Goal: Contribute content: Contribute content

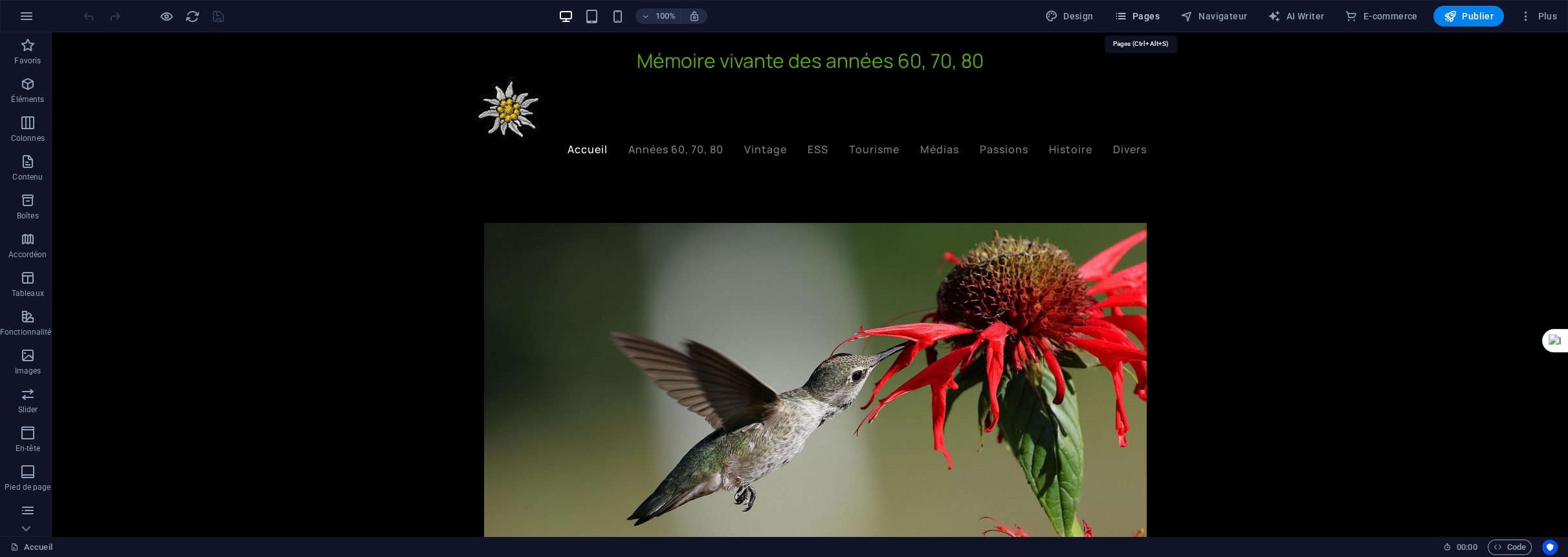
click at [1151, 10] on span "Pages" at bounding box center [1137, 16] width 45 height 13
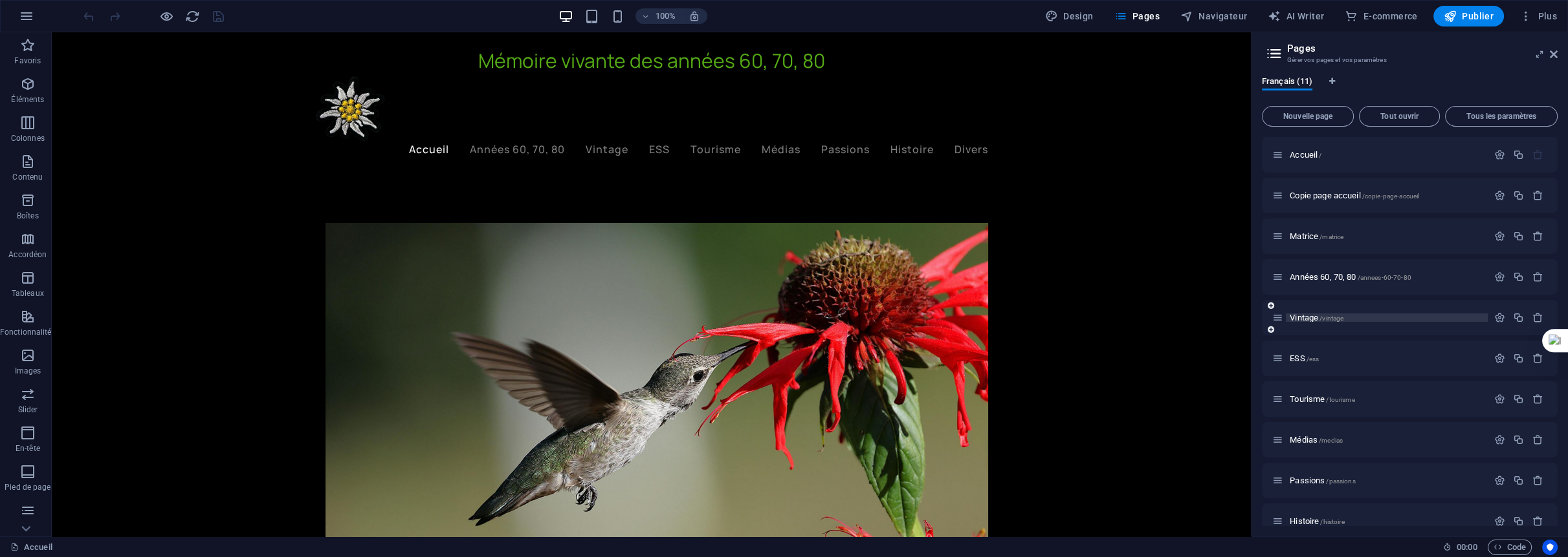
click at [1298, 315] on span "Vintage /vintage" at bounding box center [1316, 318] width 53 height 10
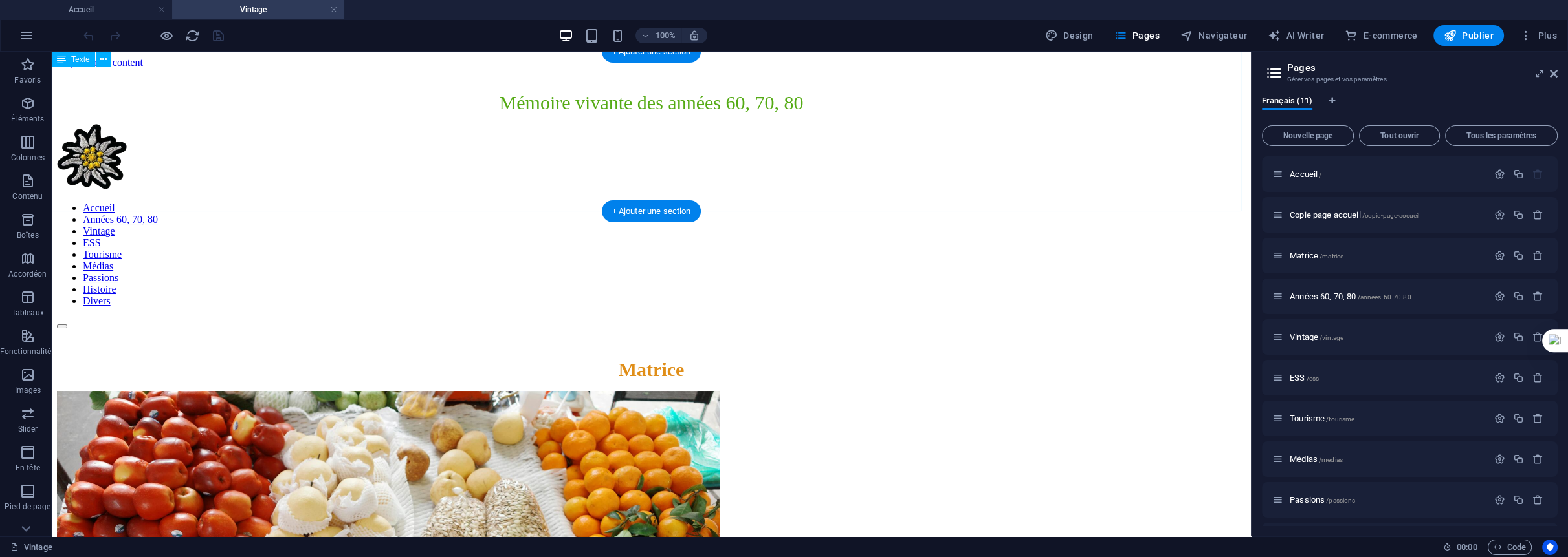
click at [640, 358] on div "Matrice" at bounding box center [651, 369] width 1189 height 22
click at [639, 358] on div "Matrice" at bounding box center [651, 369] width 1189 height 22
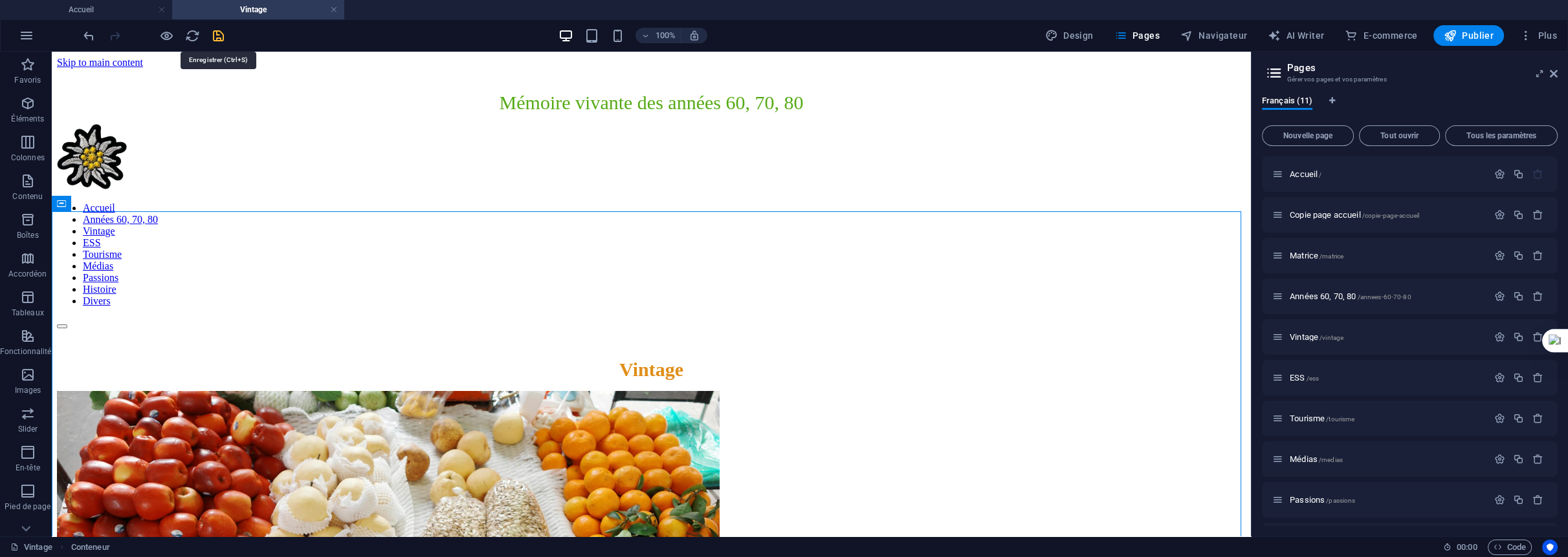
click at [213, 33] on icon "save" at bounding box center [217, 36] width 15 height 15
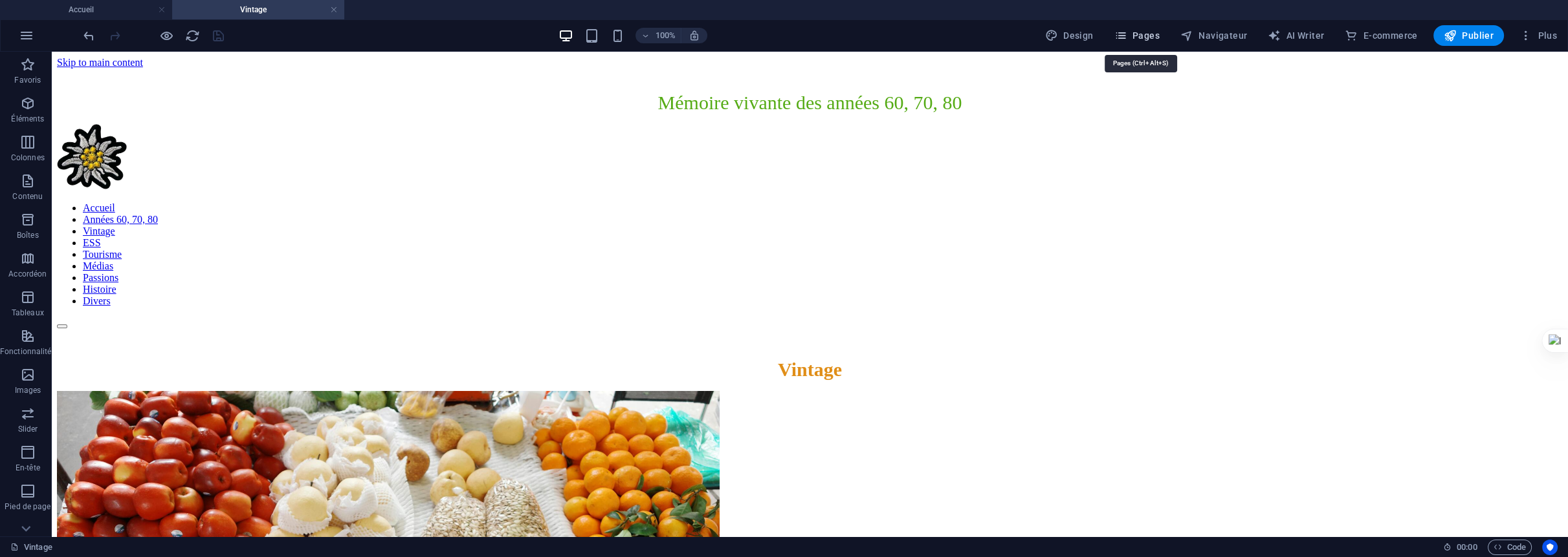
click at [1139, 37] on span "Pages" at bounding box center [1137, 35] width 45 height 13
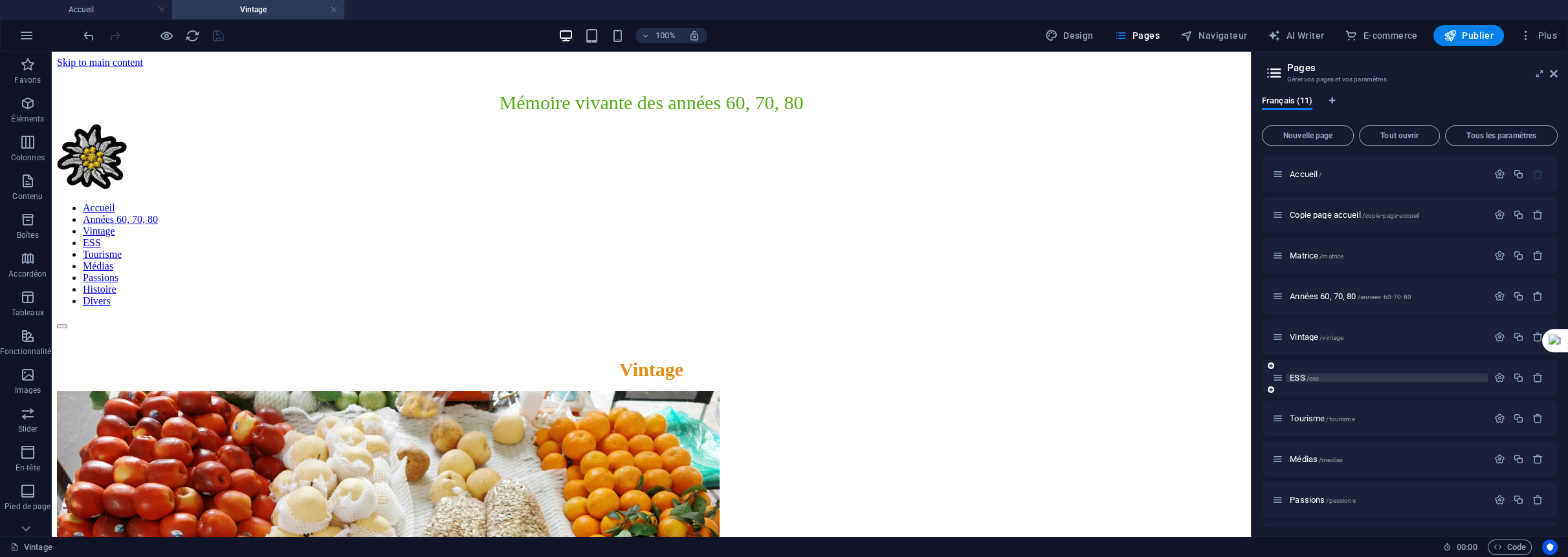
click at [1302, 374] on span "ESS /ess" at bounding box center [1303, 378] width 29 height 10
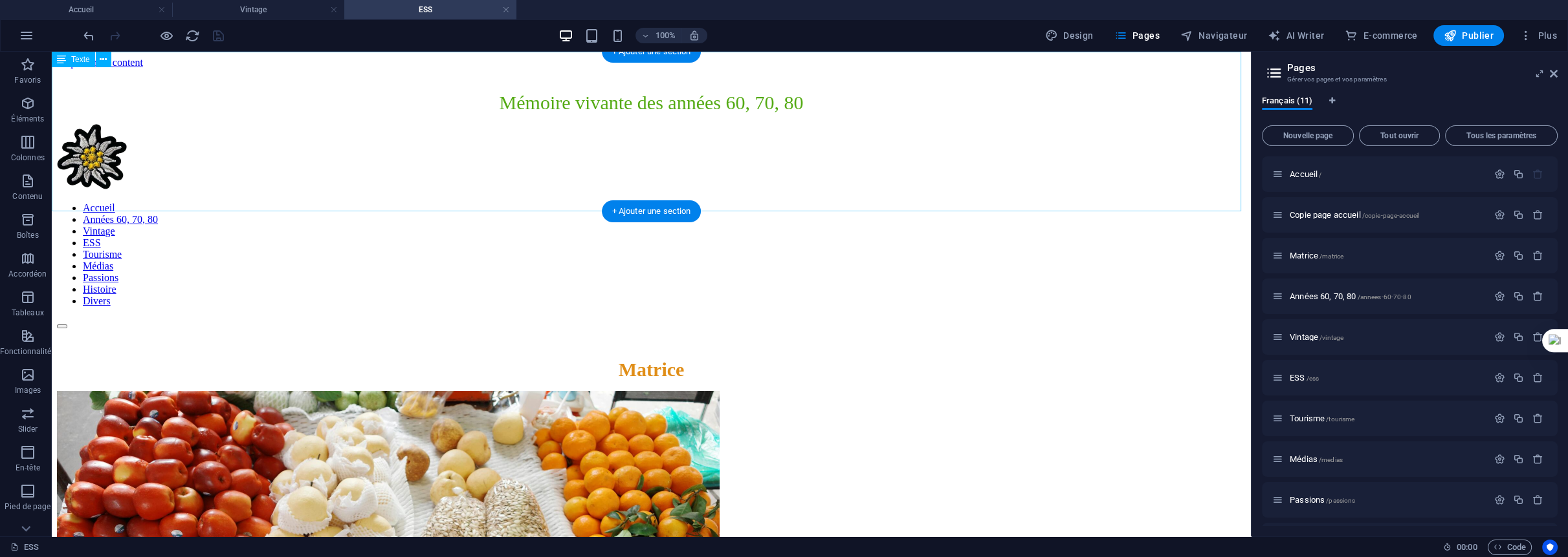
click at [673, 358] on div "Matrice" at bounding box center [651, 369] width 1189 height 22
click at [663, 358] on div "Matrice" at bounding box center [651, 369] width 1189 height 22
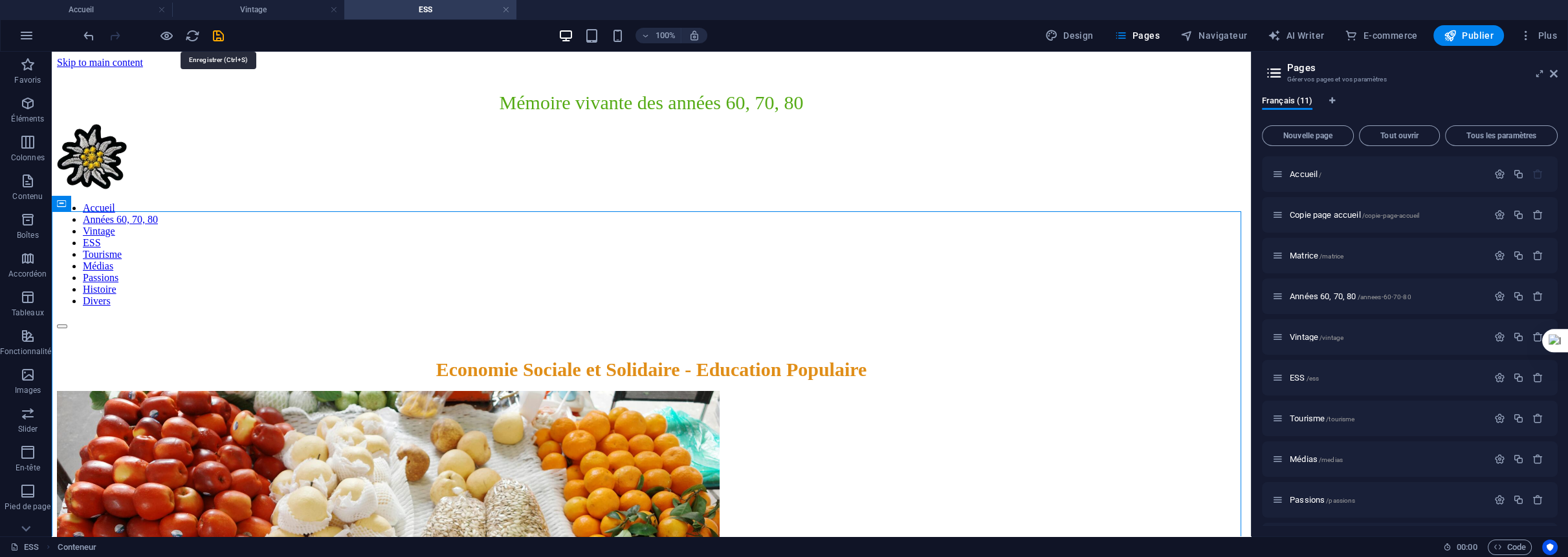
click at [216, 33] on icon "save" at bounding box center [217, 36] width 15 height 15
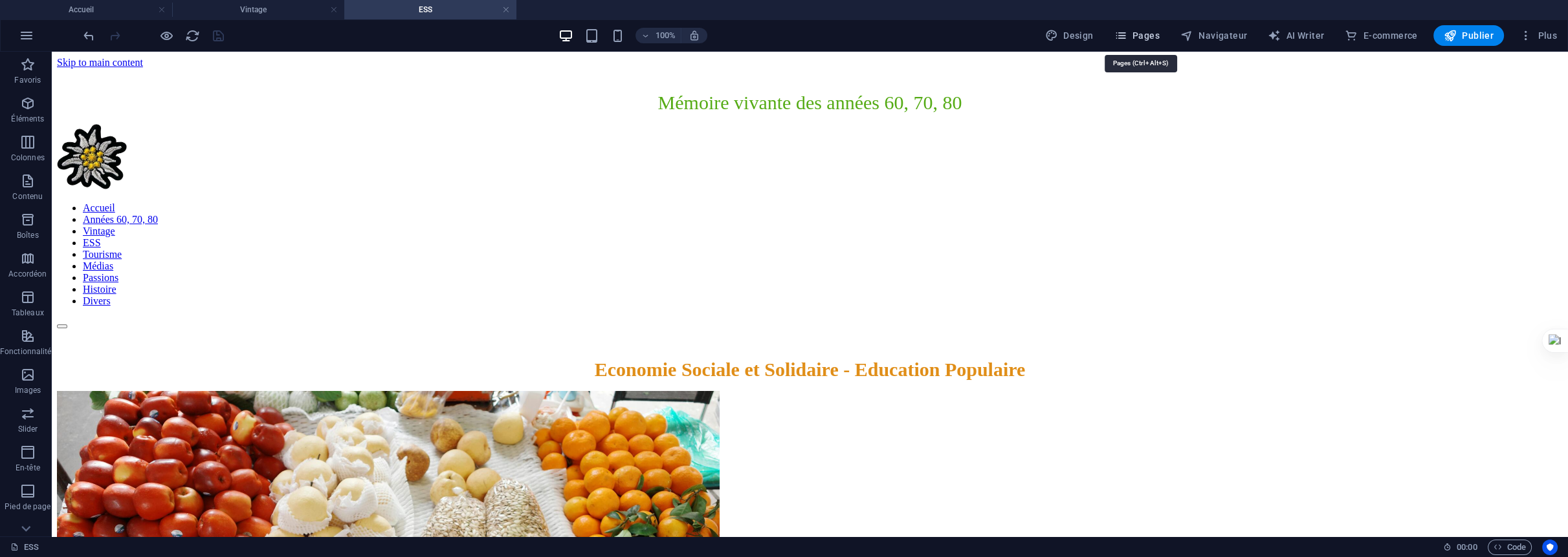
click at [1156, 34] on span "Pages" at bounding box center [1137, 35] width 45 height 13
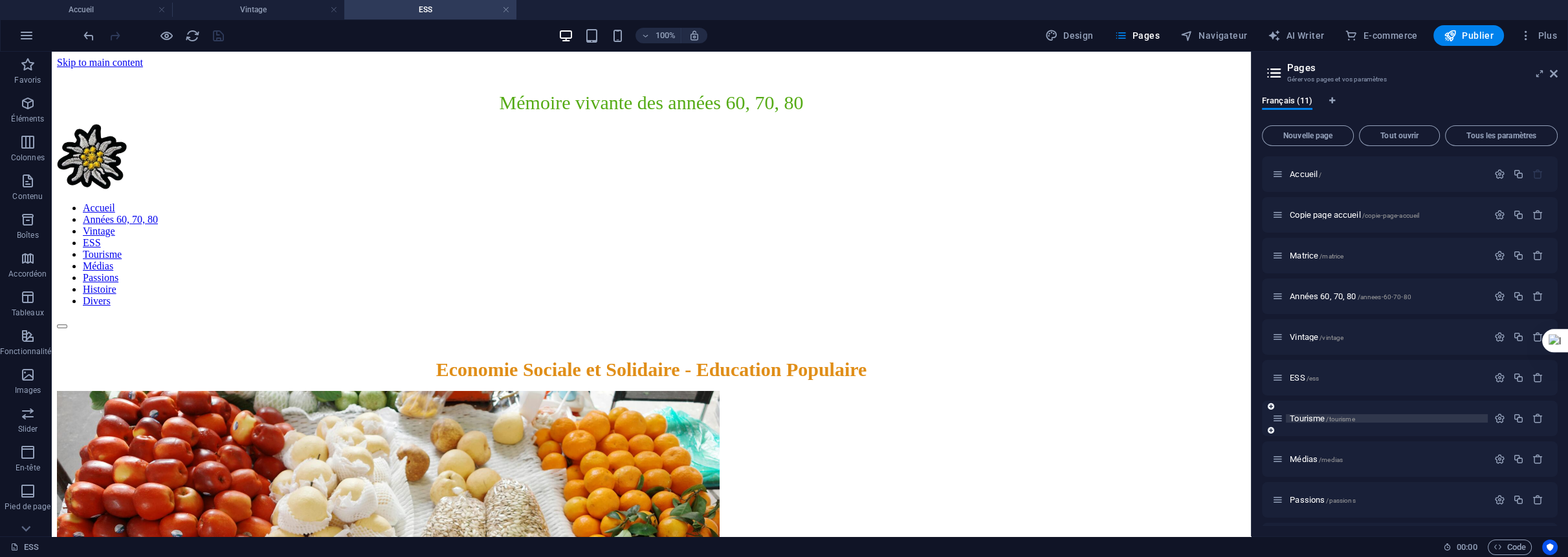
click at [1307, 418] on span "Tourisme /tourisme" at bounding box center [1321, 419] width 64 height 10
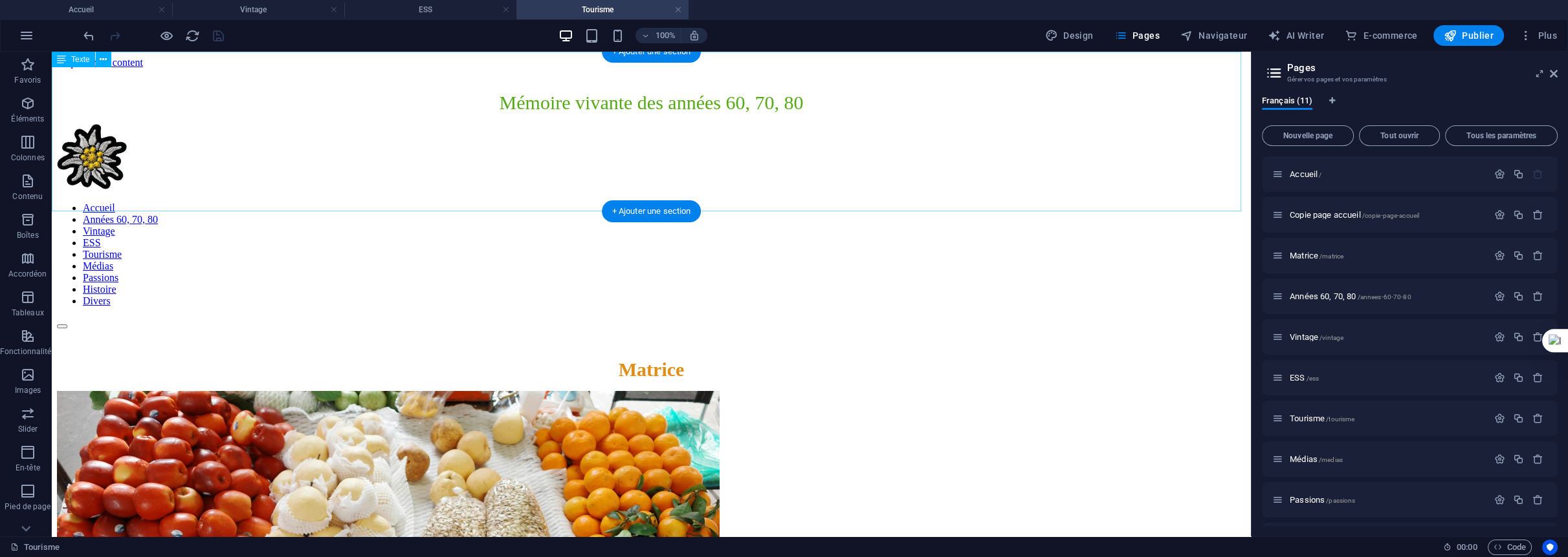
click at [666, 358] on div "Matrice" at bounding box center [651, 369] width 1189 height 22
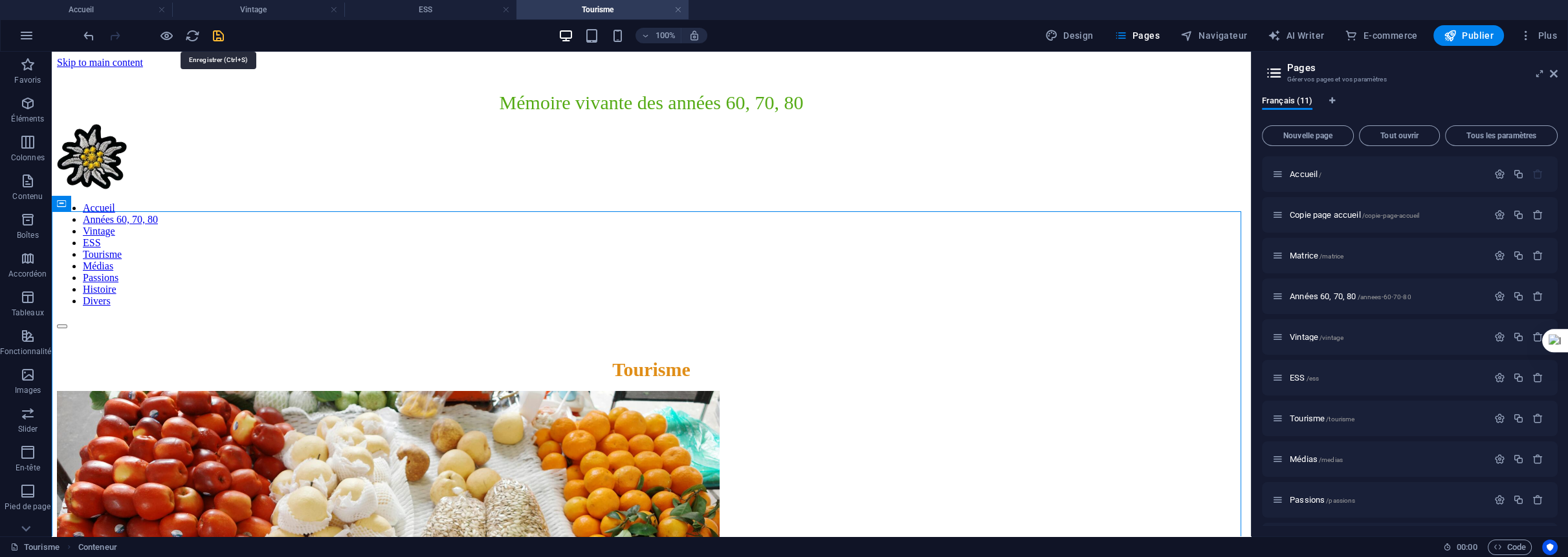
click at [222, 37] on icon "save" at bounding box center [217, 36] width 15 height 15
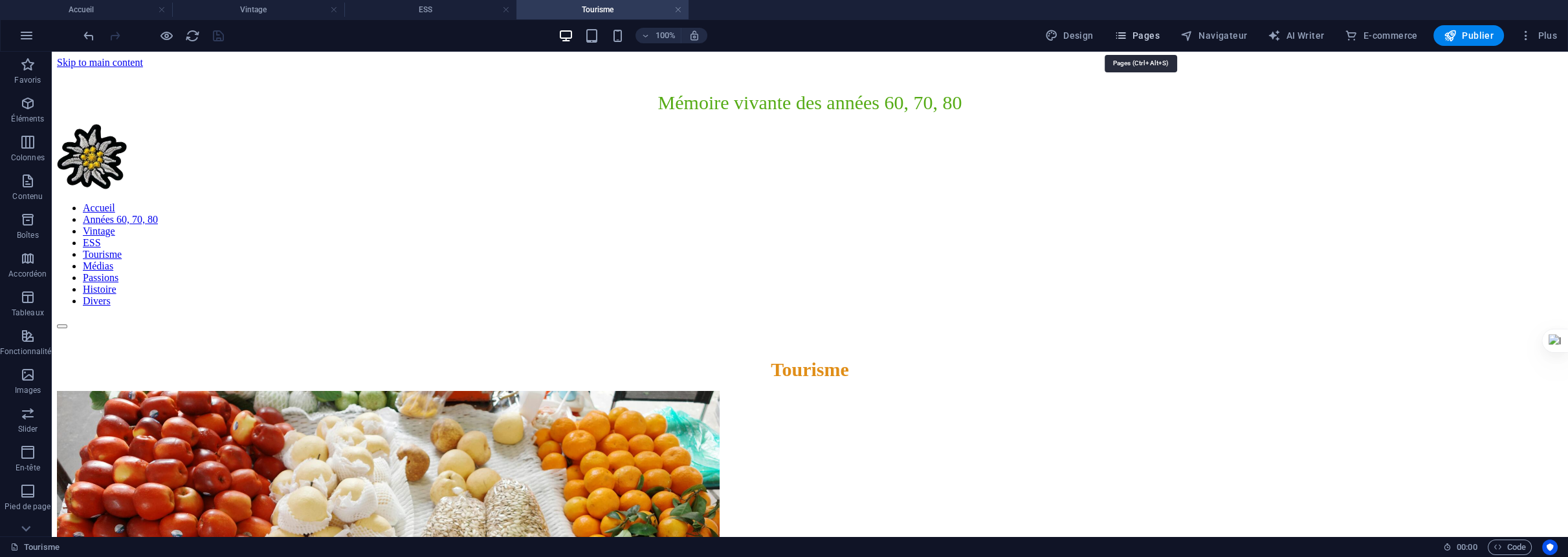
click at [1156, 35] on span "Pages" at bounding box center [1137, 35] width 45 height 13
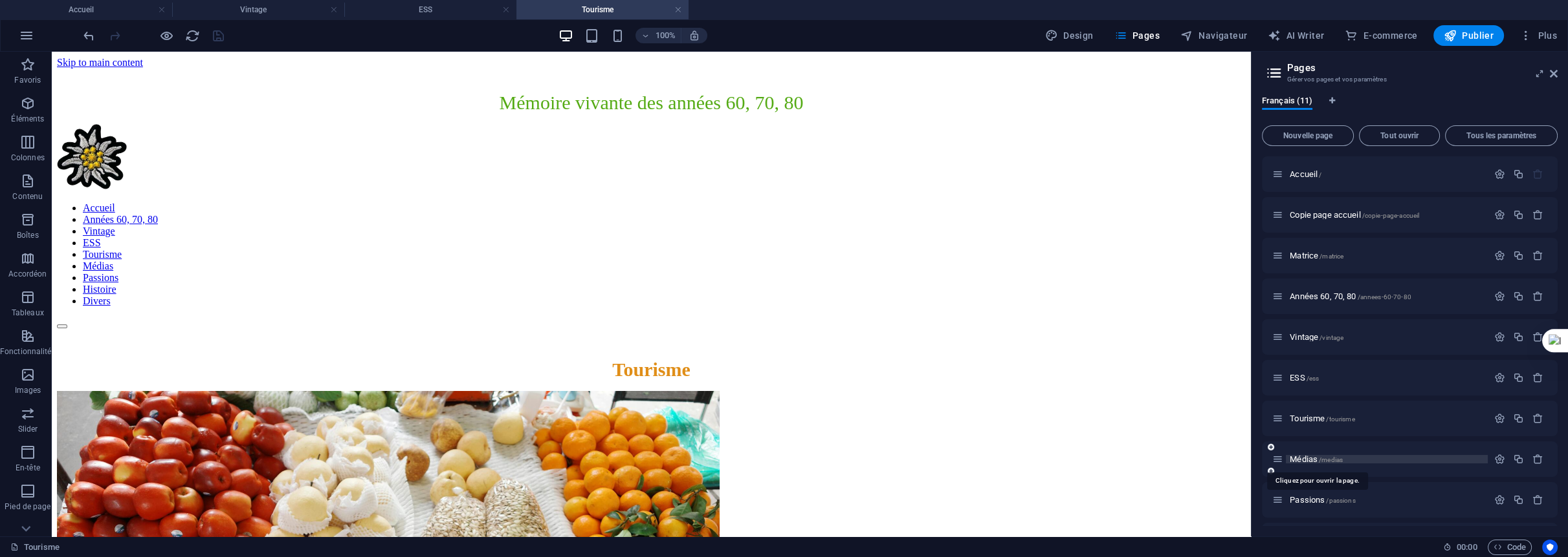
click at [1307, 460] on span "Médias /medias" at bounding box center [1316, 459] width 53 height 10
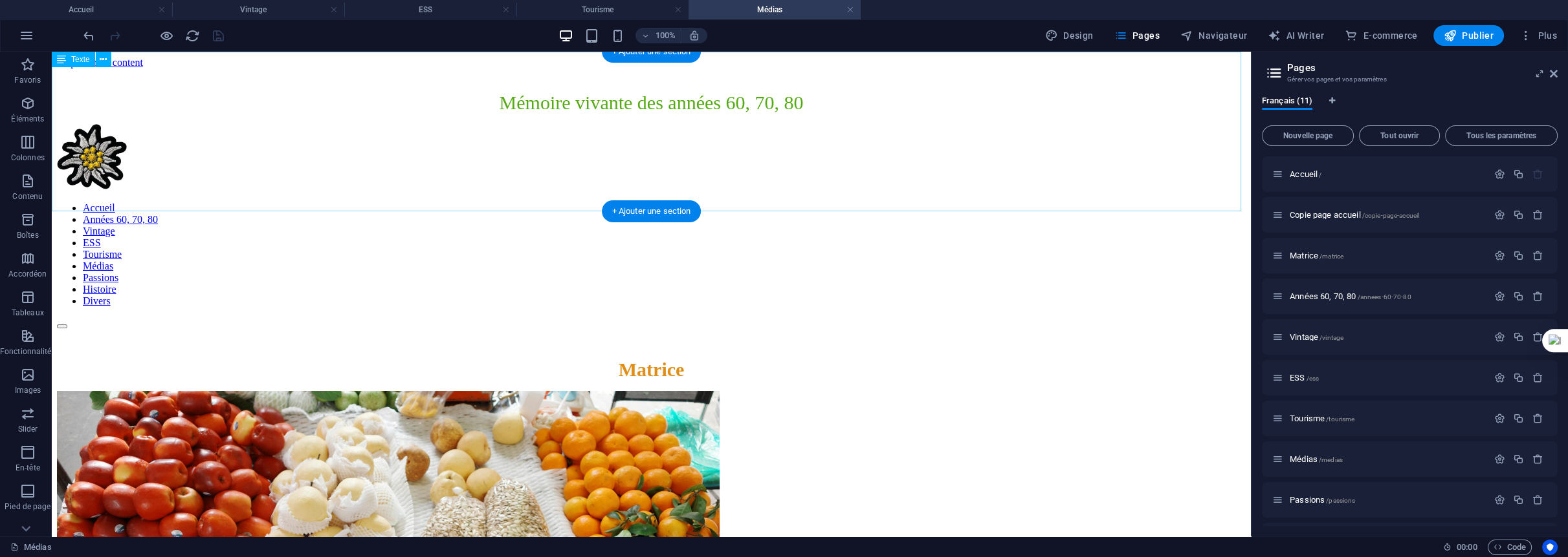
click at [720, 358] on div "Matrice" at bounding box center [651, 369] width 1189 height 22
click at [710, 358] on div "Matrice" at bounding box center [651, 369] width 1189 height 22
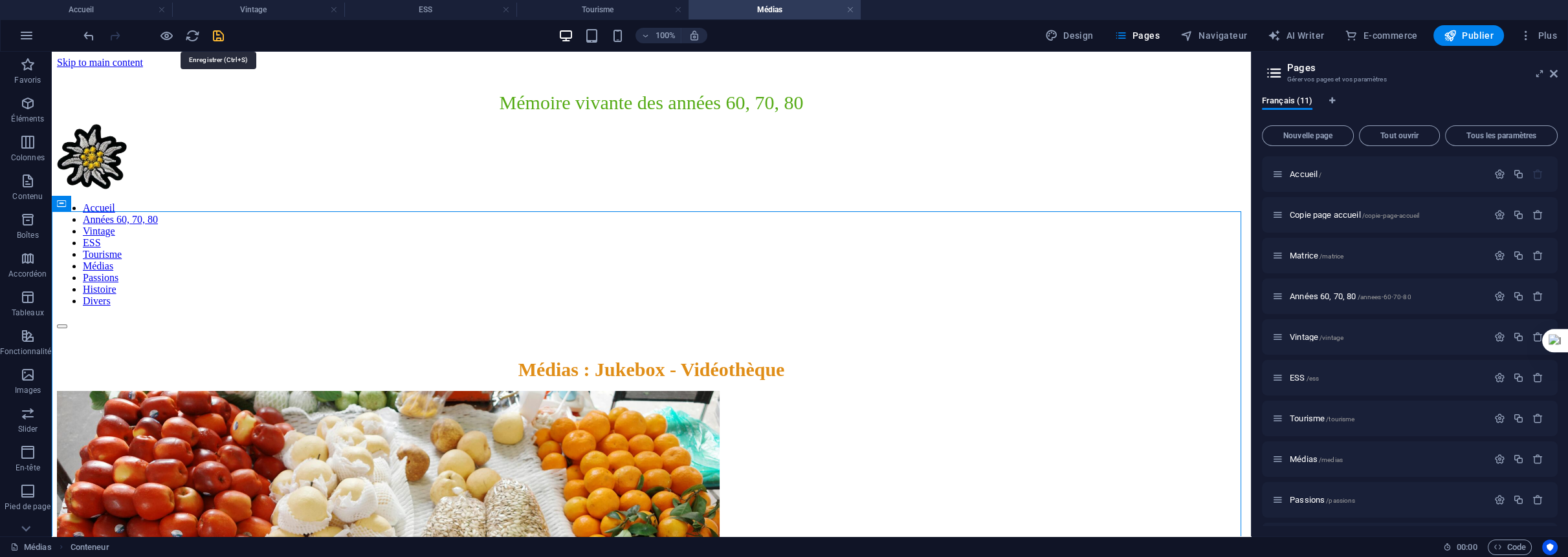
click at [216, 37] on icon "save" at bounding box center [217, 36] width 15 height 15
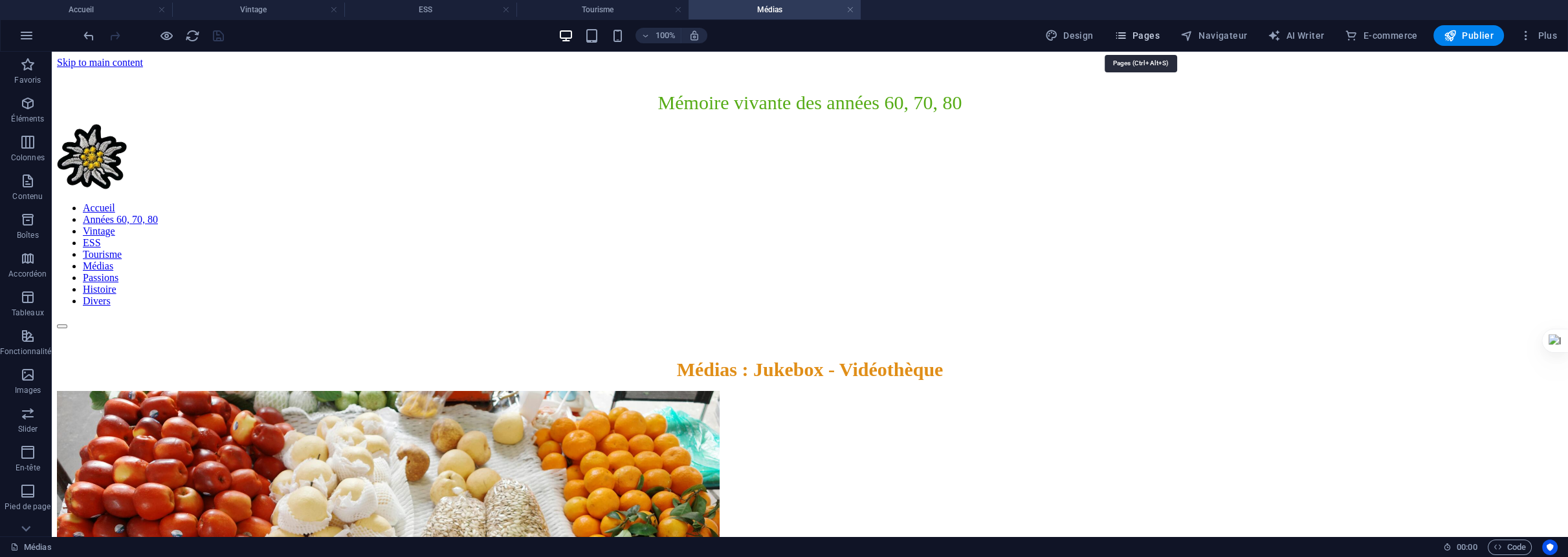
click at [1150, 35] on span "Pages" at bounding box center [1137, 35] width 45 height 13
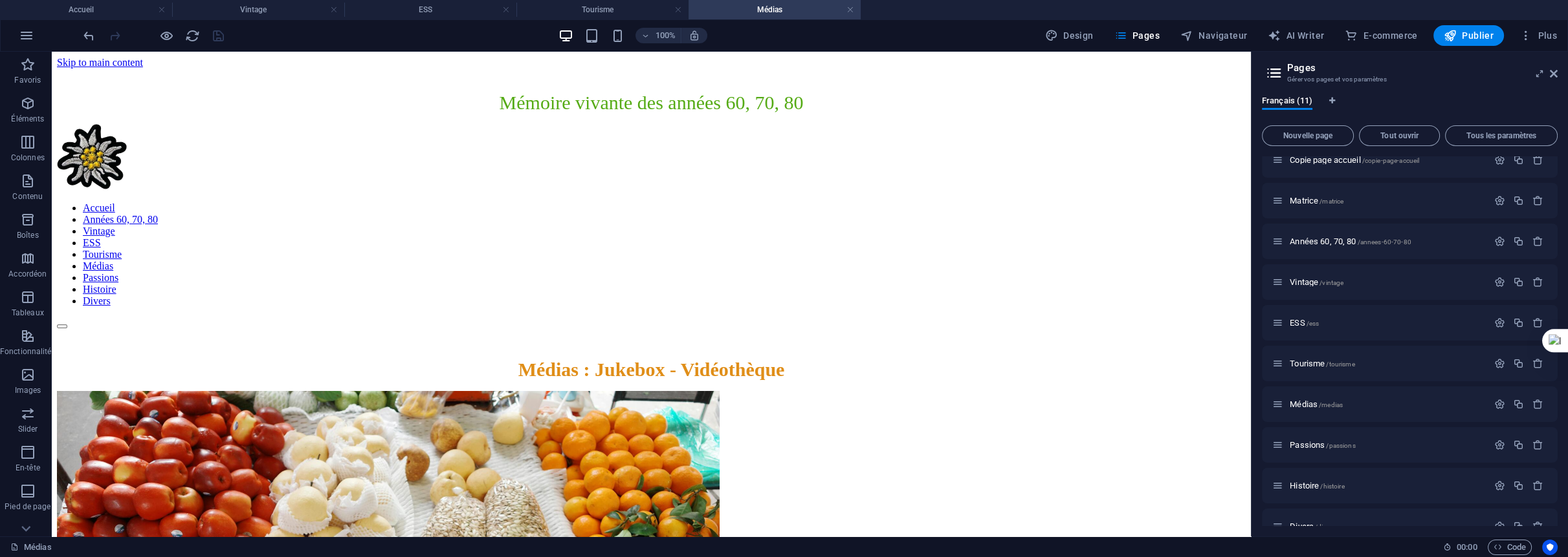
scroll to position [78, 0]
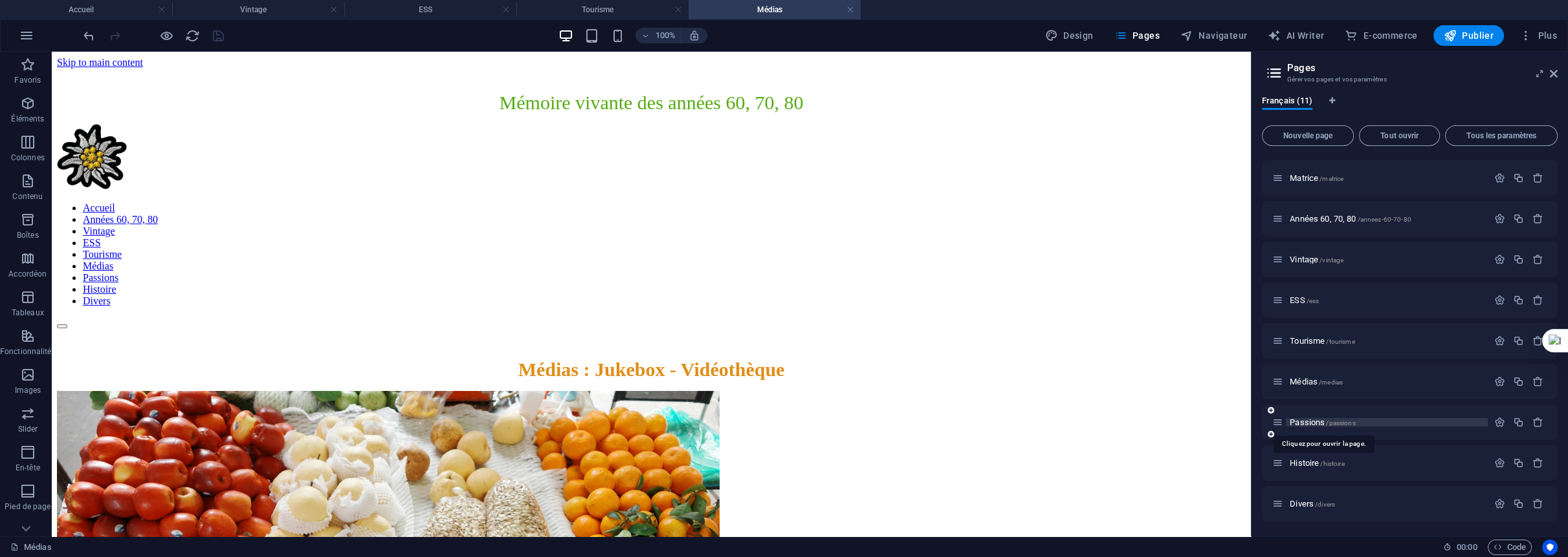
click at [1312, 423] on span "Passions /passions" at bounding box center [1322, 423] width 65 height 10
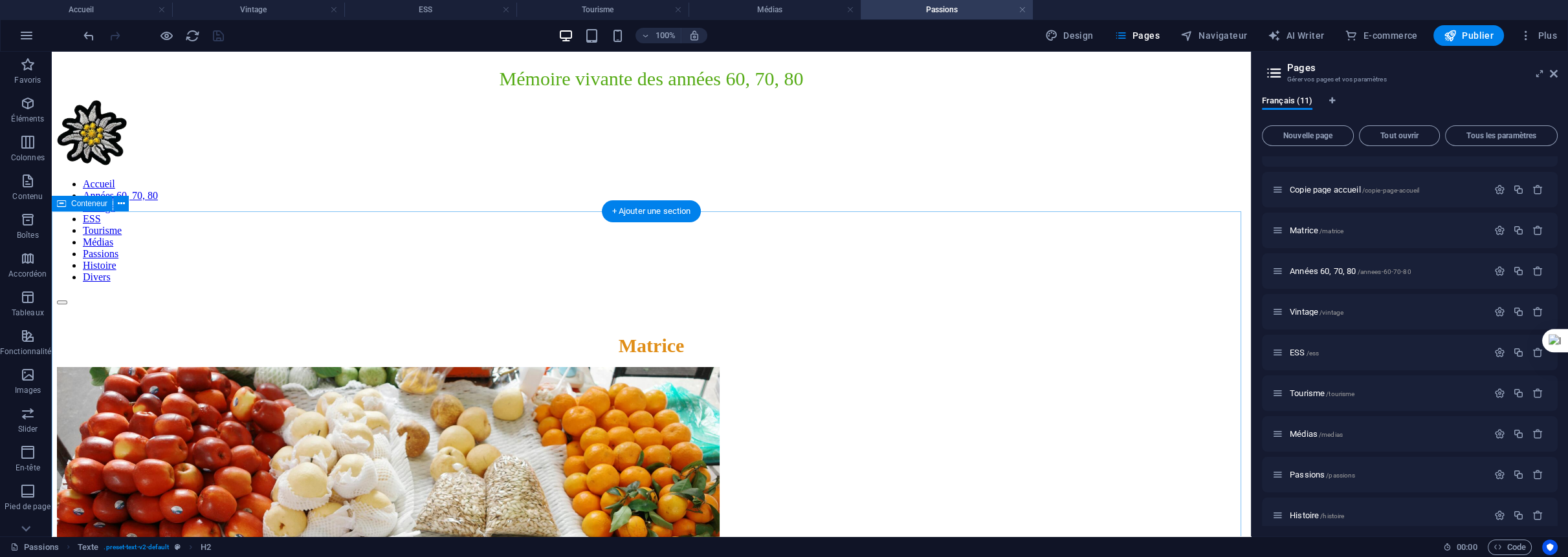
scroll to position [0, 0]
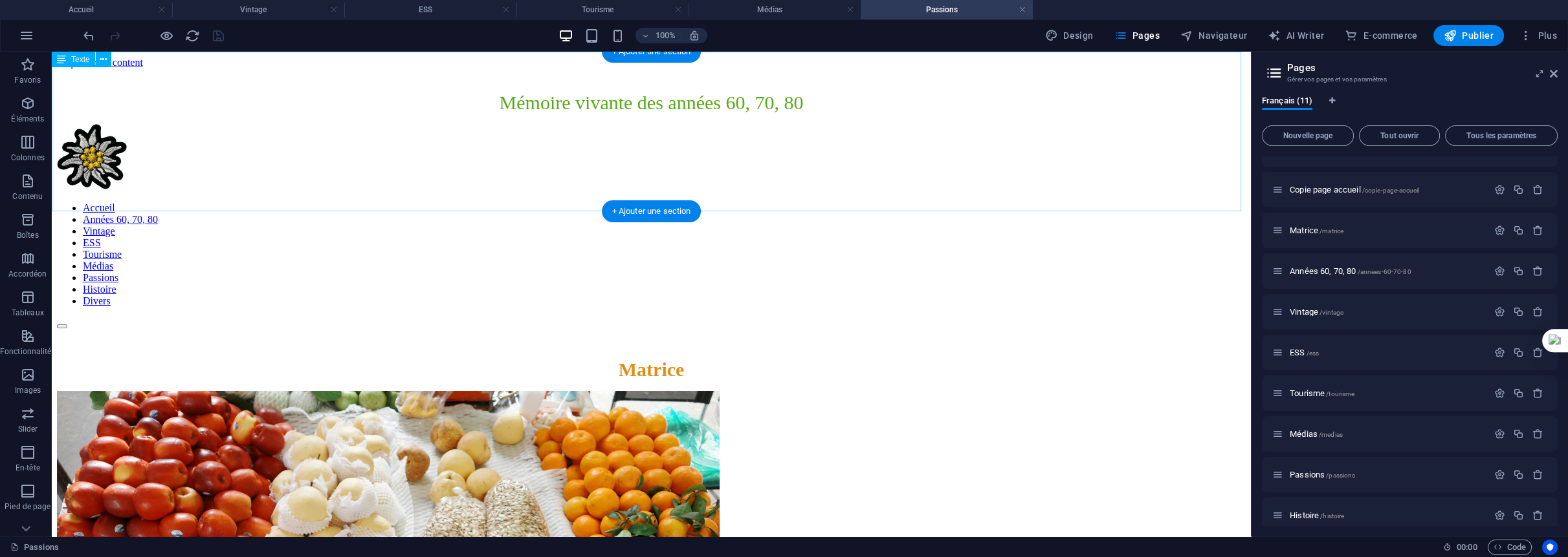
click at [722, 358] on div "Matrice" at bounding box center [651, 369] width 1189 height 22
click at [708, 358] on div "Matrice" at bounding box center [651, 369] width 1189 height 22
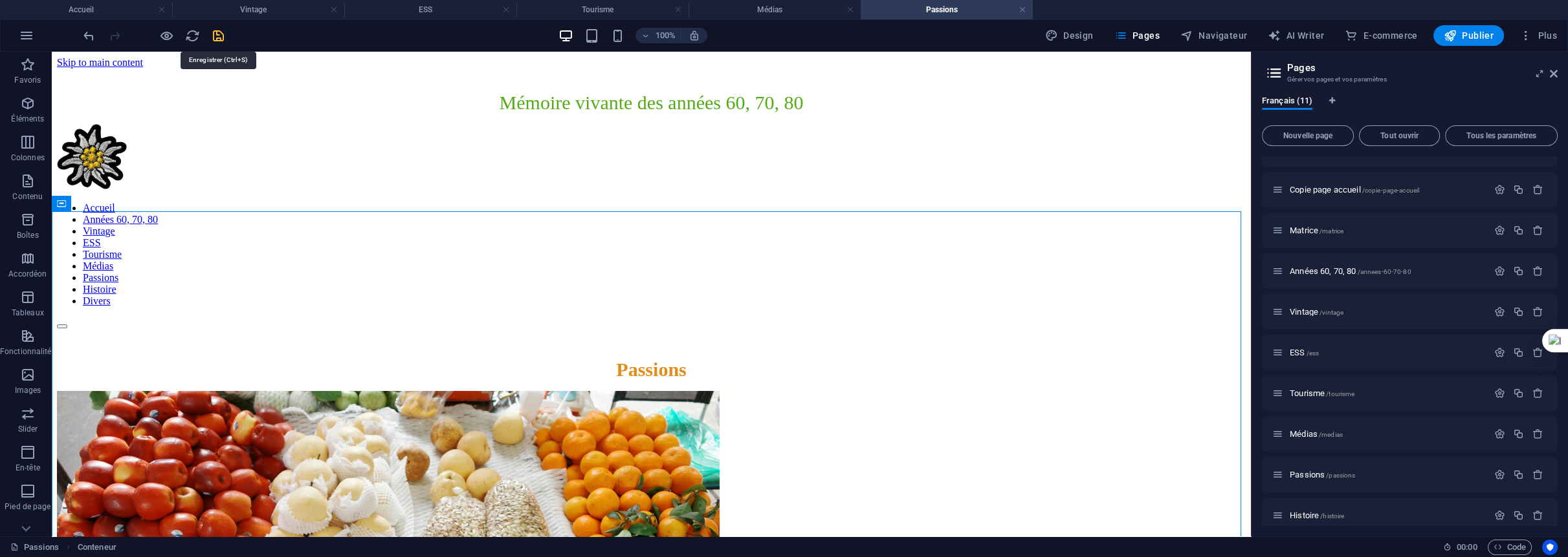
click at [216, 35] on icon "save" at bounding box center [217, 36] width 15 height 15
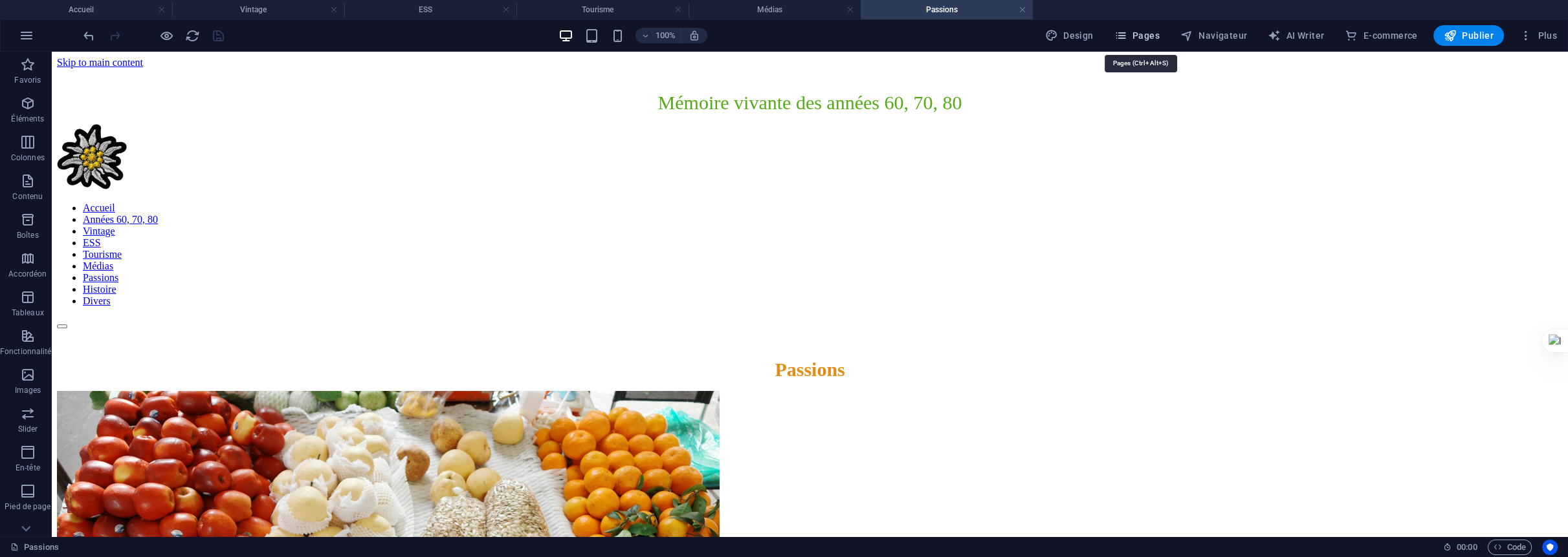
click at [1139, 35] on span "Pages" at bounding box center [1137, 35] width 45 height 13
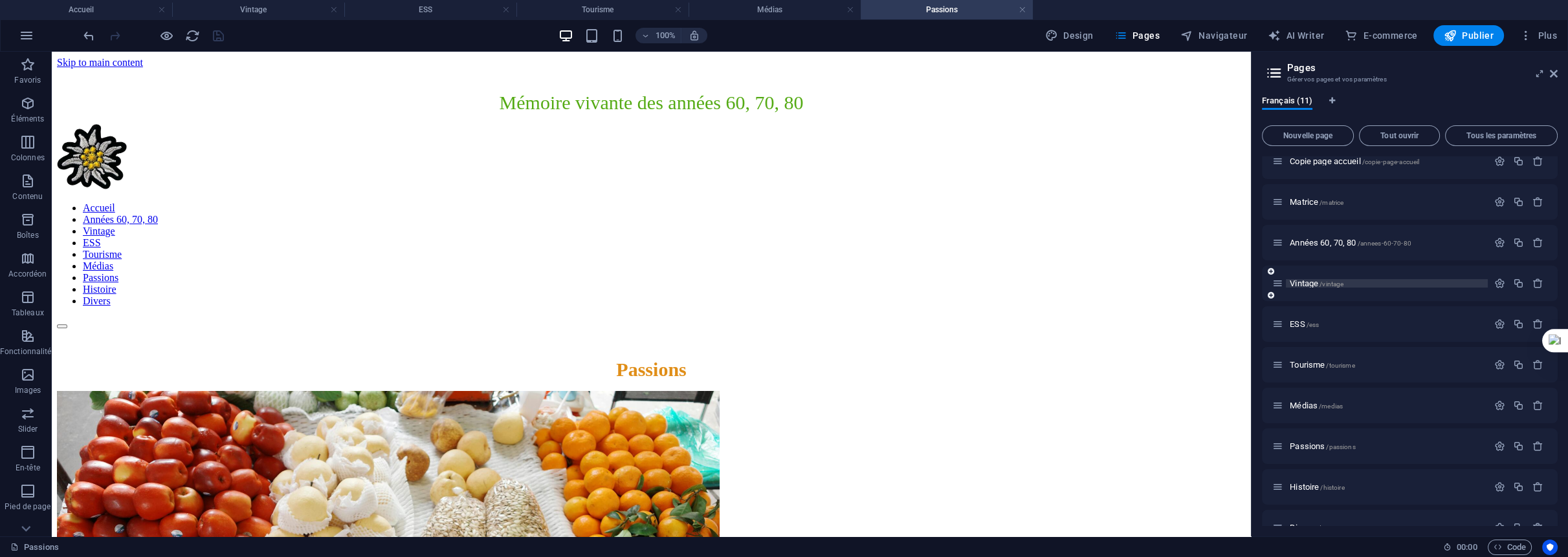
scroll to position [78, 0]
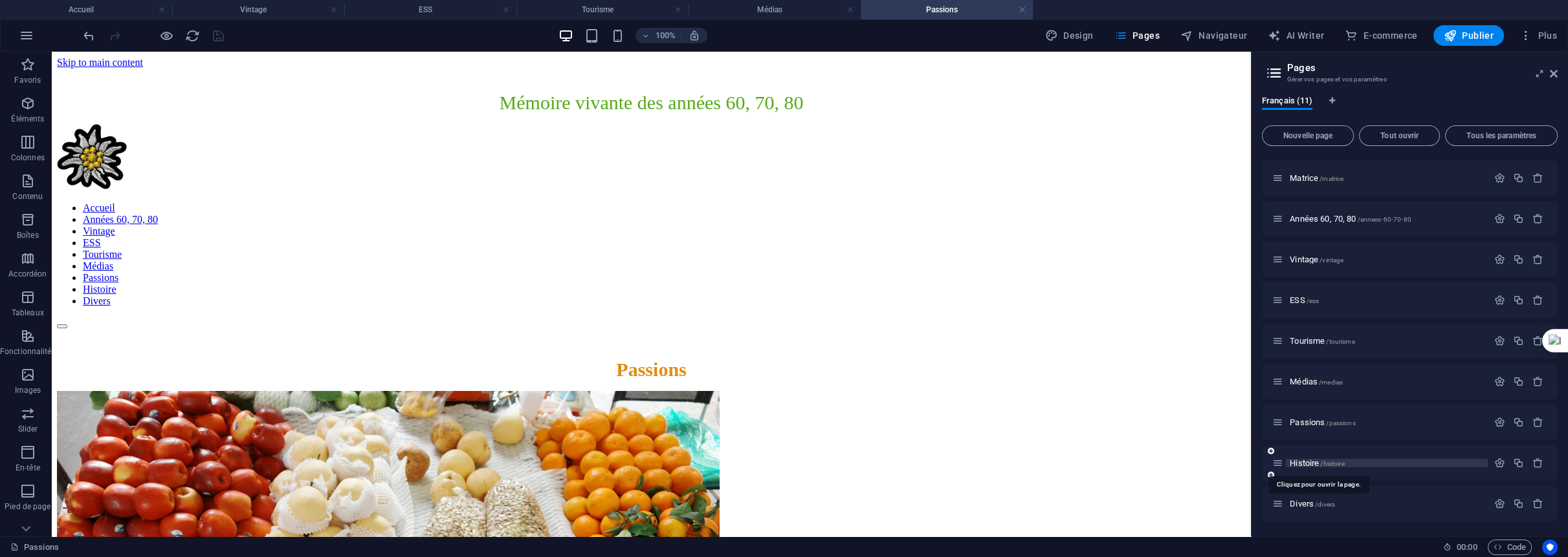
click at [1308, 463] on span "Histoire /histoire" at bounding box center [1316, 463] width 54 height 10
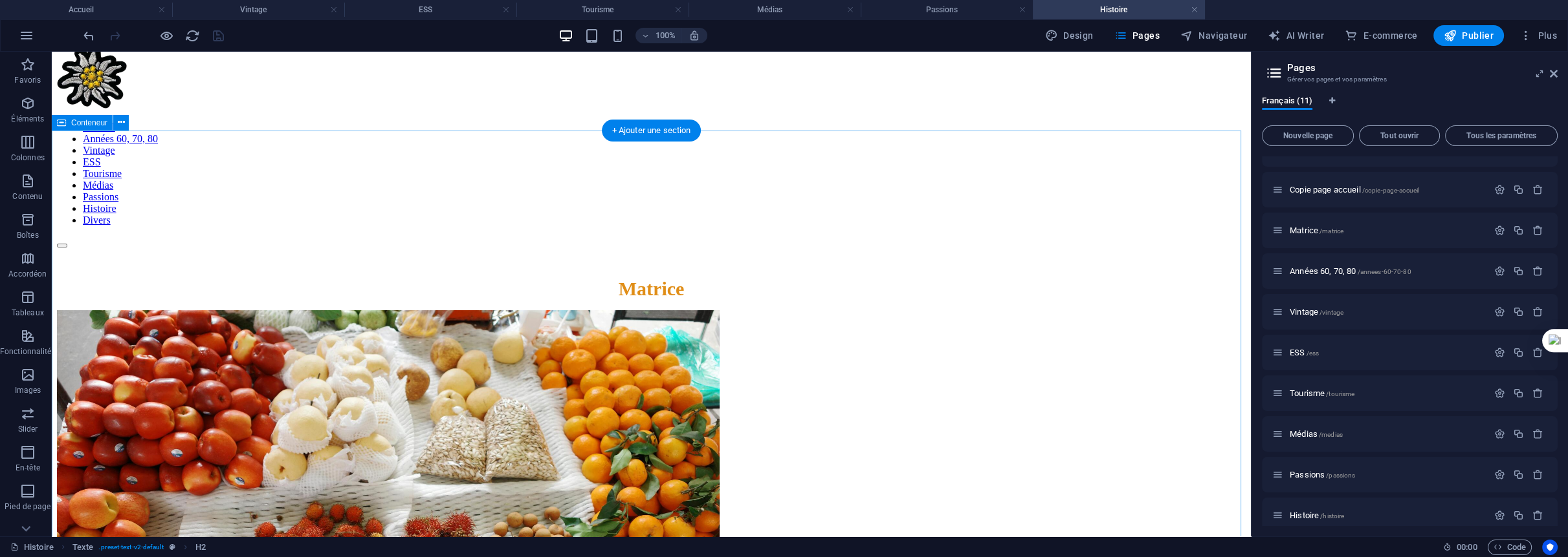
scroll to position [0, 0]
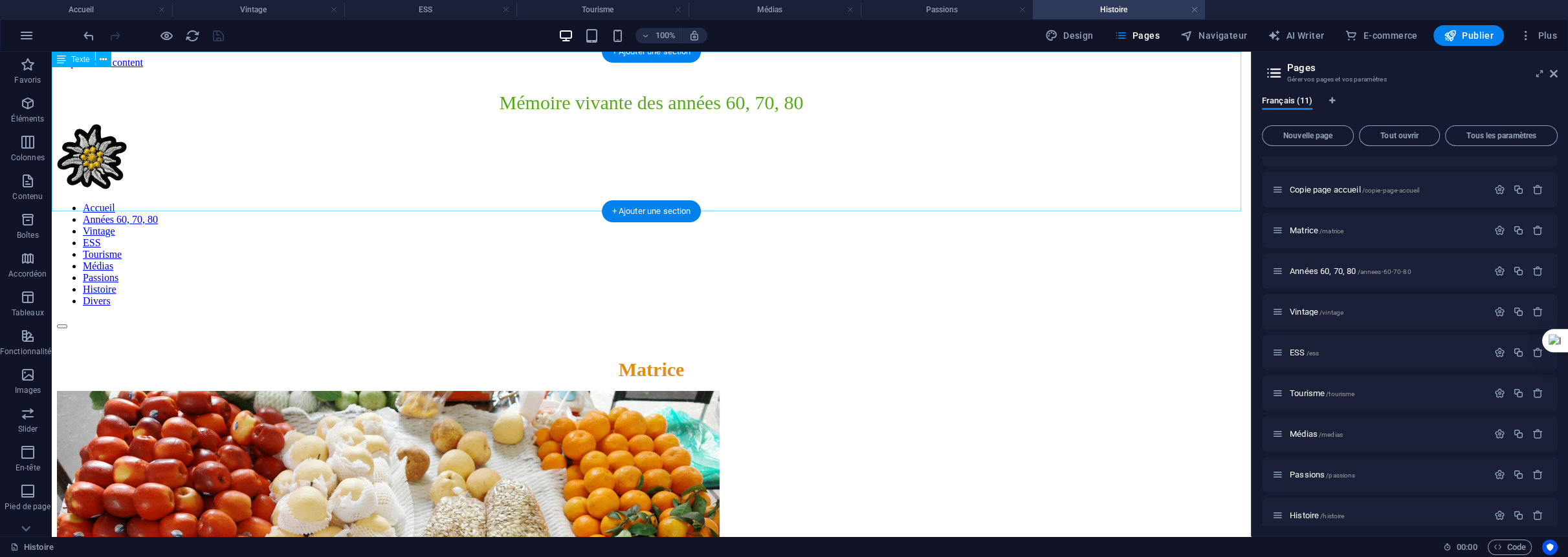
click at [670, 358] on div "Matrice" at bounding box center [651, 369] width 1189 height 22
click at [675, 358] on div "Matrice" at bounding box center [651, 369] width 1189 height 22
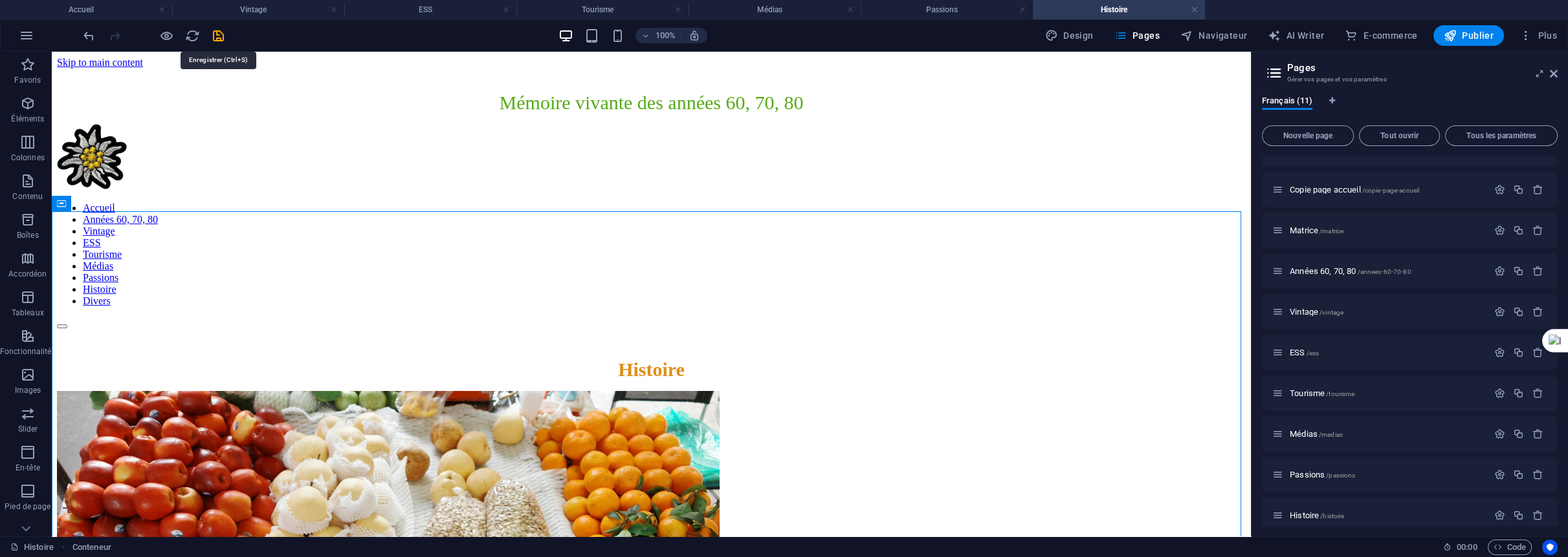
click at [212, 30] on icon "save" at bounding box center [217, 36] width 15 height 15
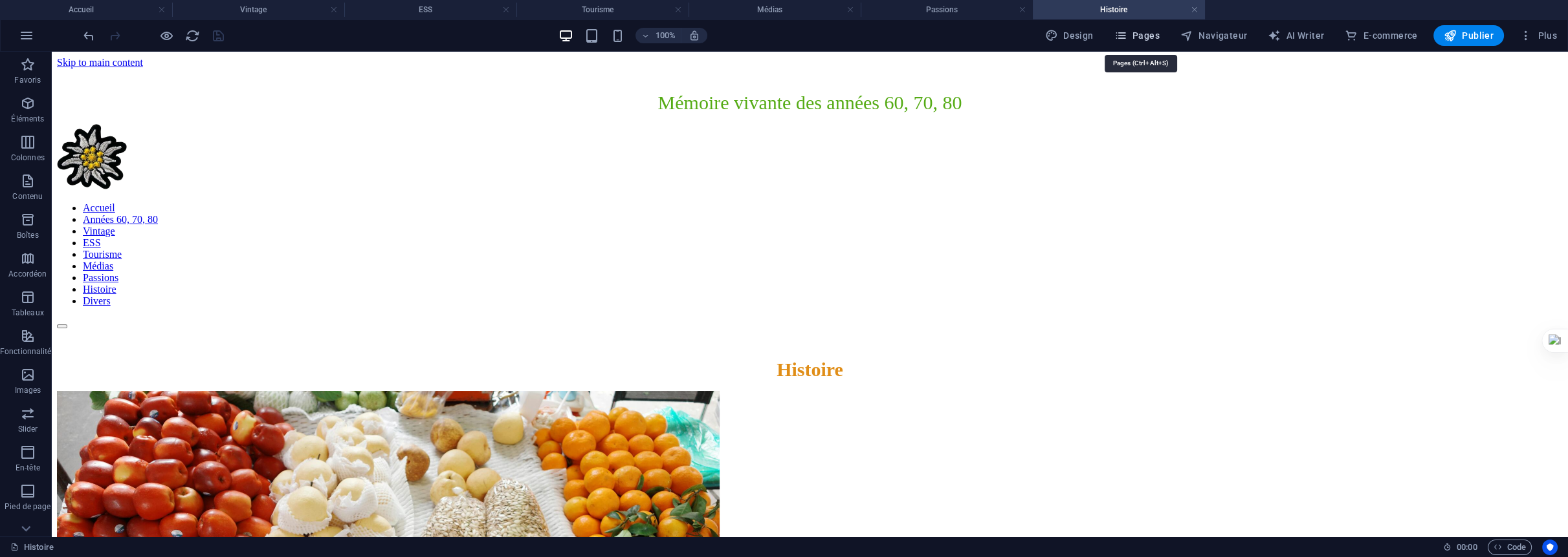
click at [1152, 37] on span "Pages" at bounding box center [1137, 35] width 45 height 13
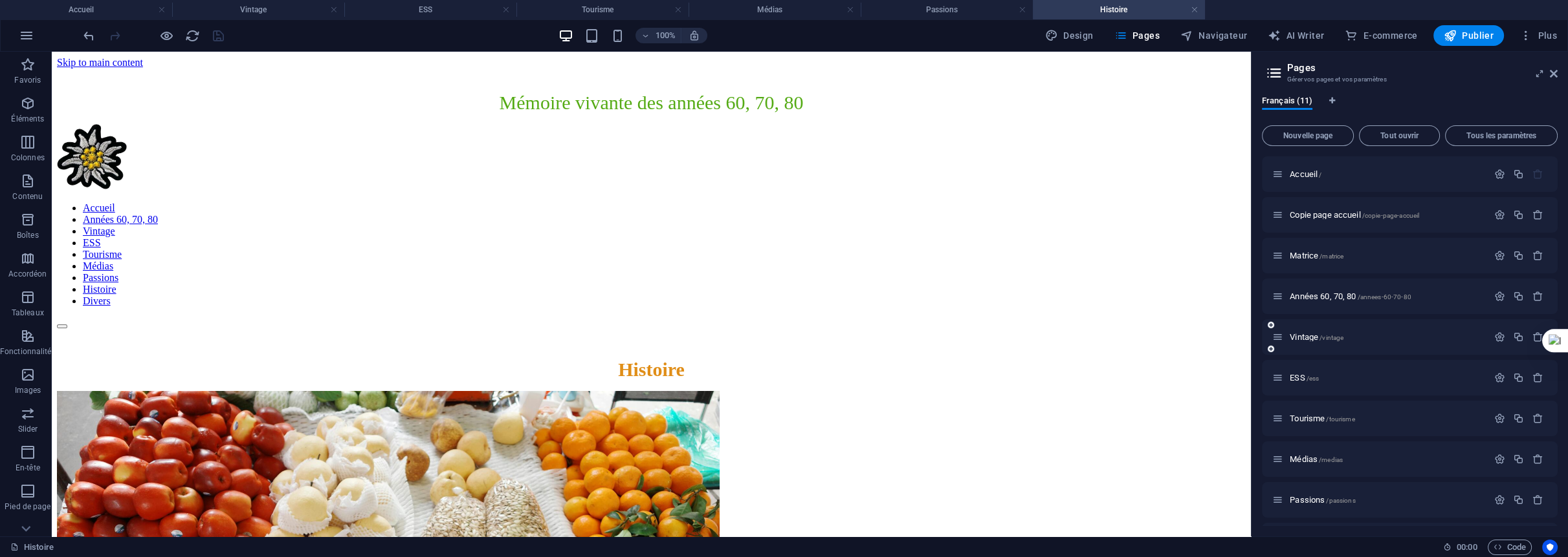
scroll to position [78, 0]
click at [1298, 504] on span "Divers /divers" at bounding box center [1312, 505] width 45 height 10
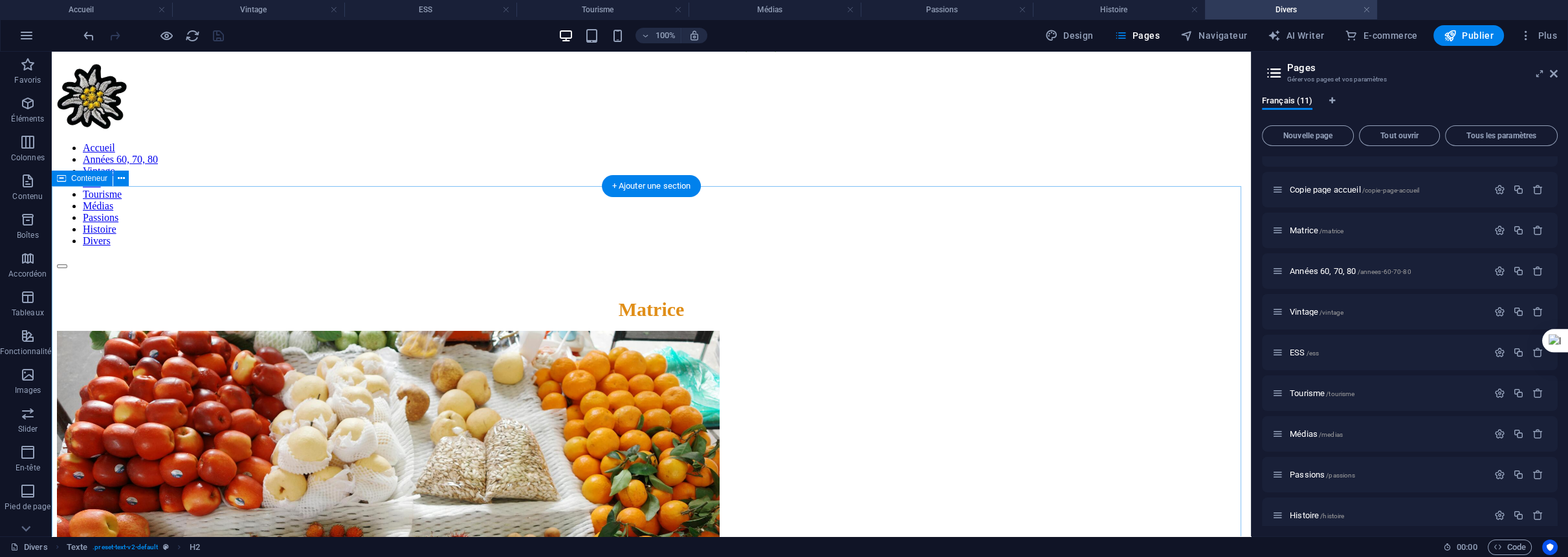
scroll to position [0, 0]
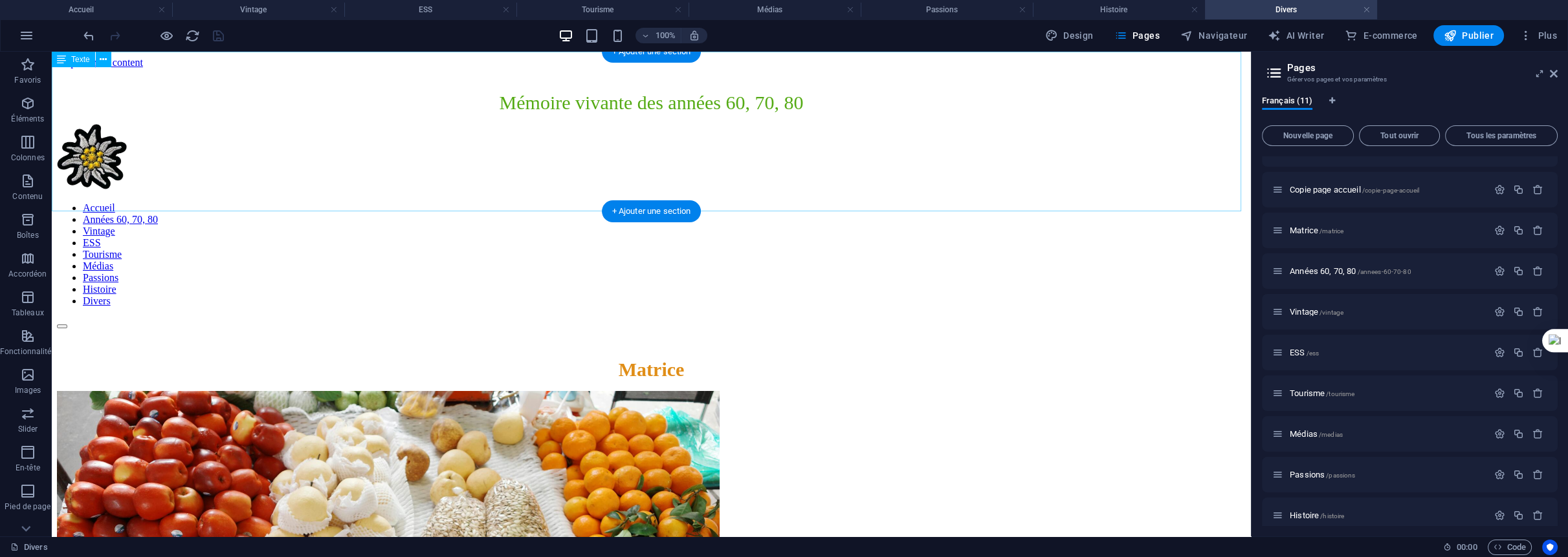
click at [695, 358] on div "Matrice" at bounding box center [651, 369] width 1189 height 22
click at [673, 358] on div "Matrice" at bounding box center [651, 369] width 1189 height 22
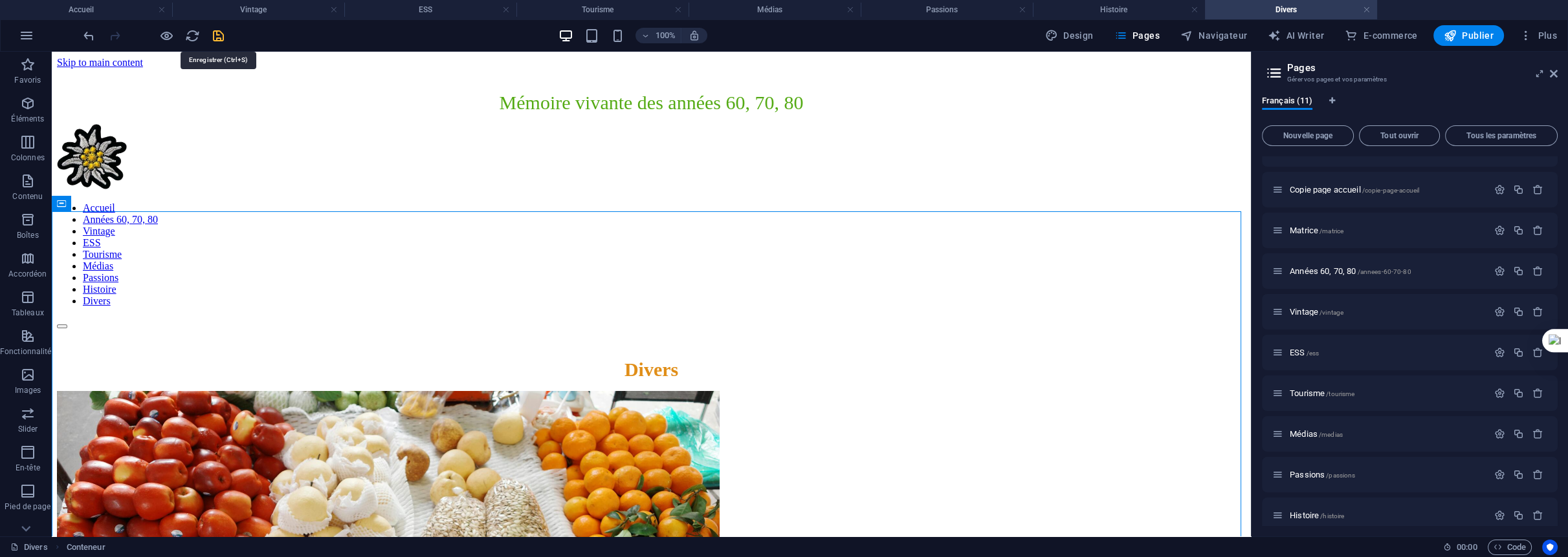
click at [217, 30] on icon "save" at bounding box center [217, 36] width 15 height 15
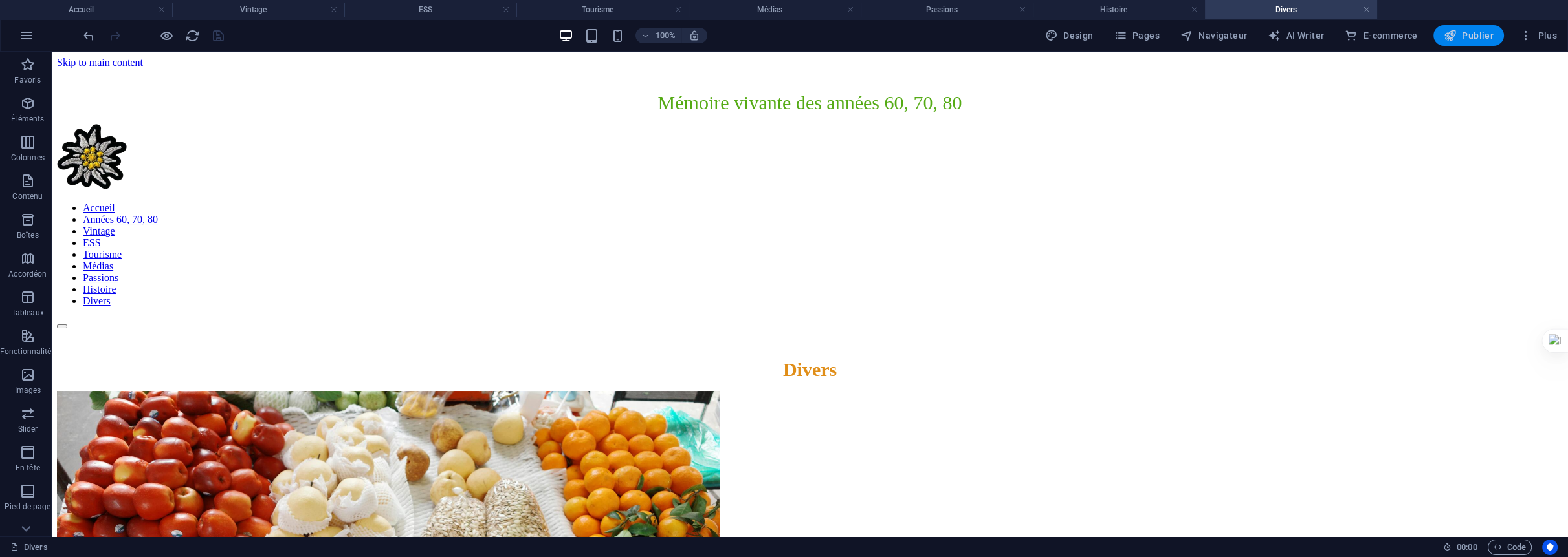
click at [1474, 32] on span "Publier" at bounding box center [1468, 35] width 49 height 13
